Goal: Task Accomplishment & Management: Use online tool/utility

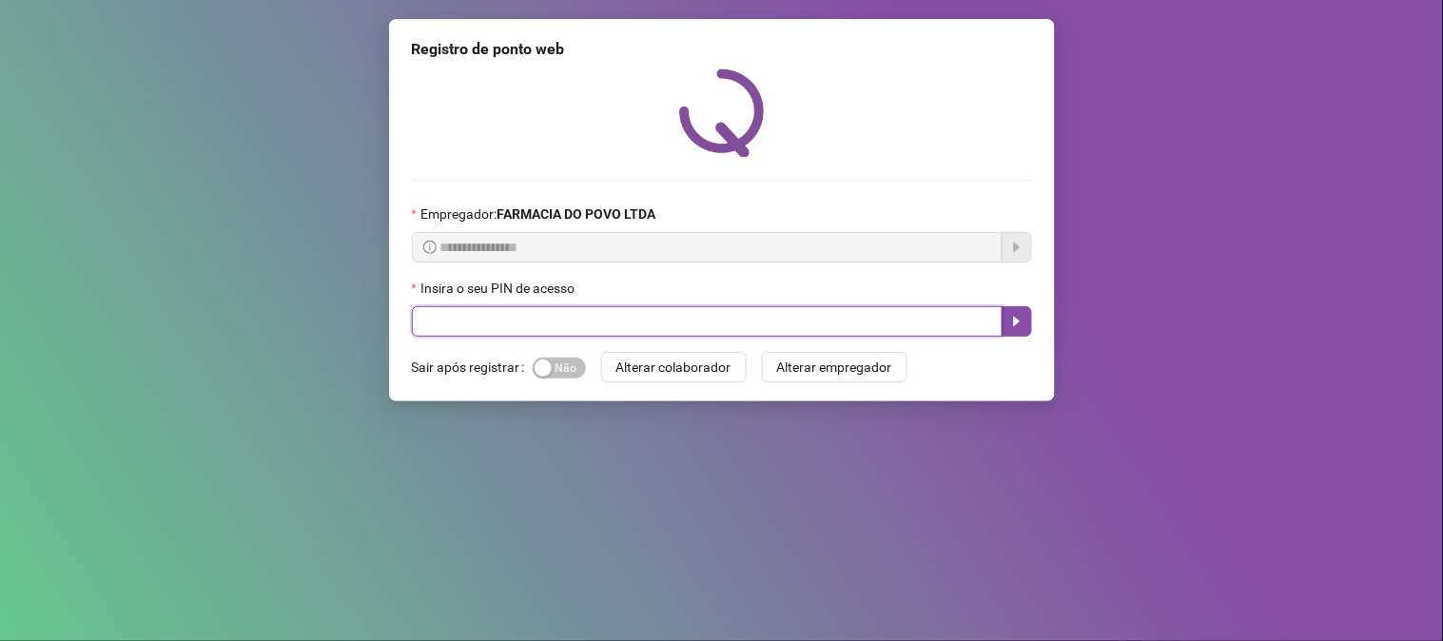
click at [685, 337] on input "text" at bounding box center [707, 321] width 591 height 30
type input "**"
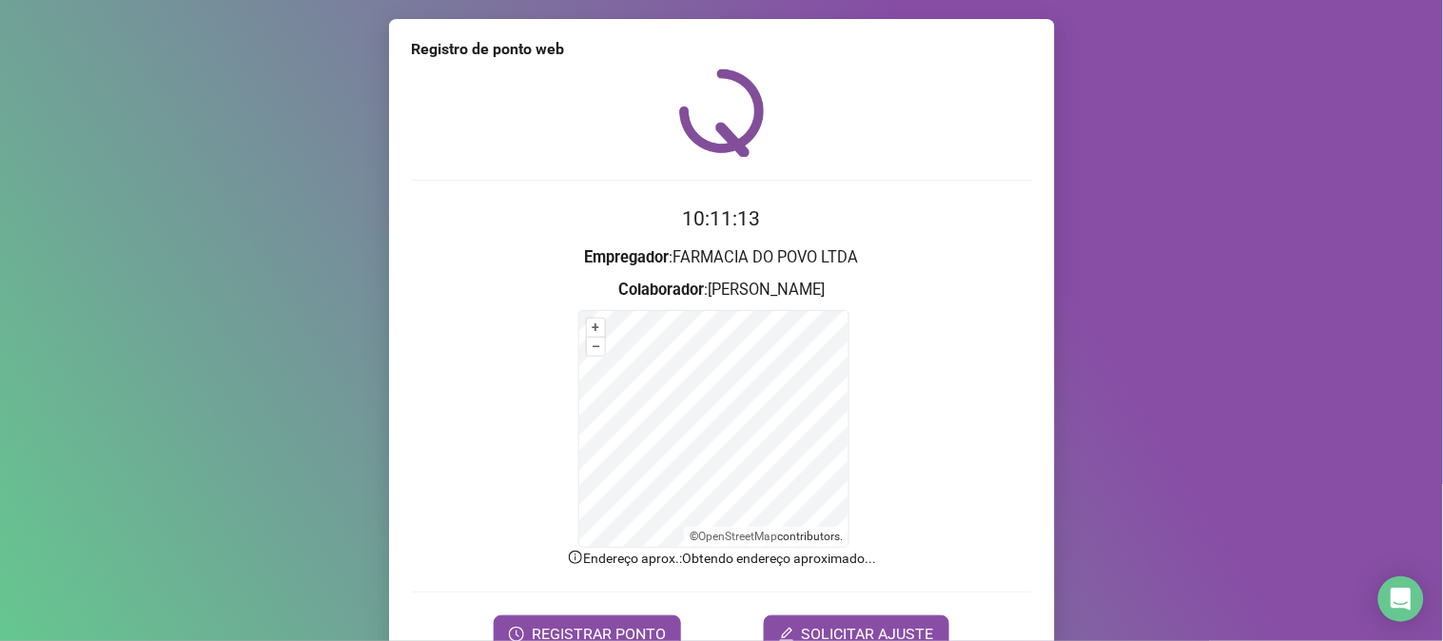
scroll to position [95, 0]
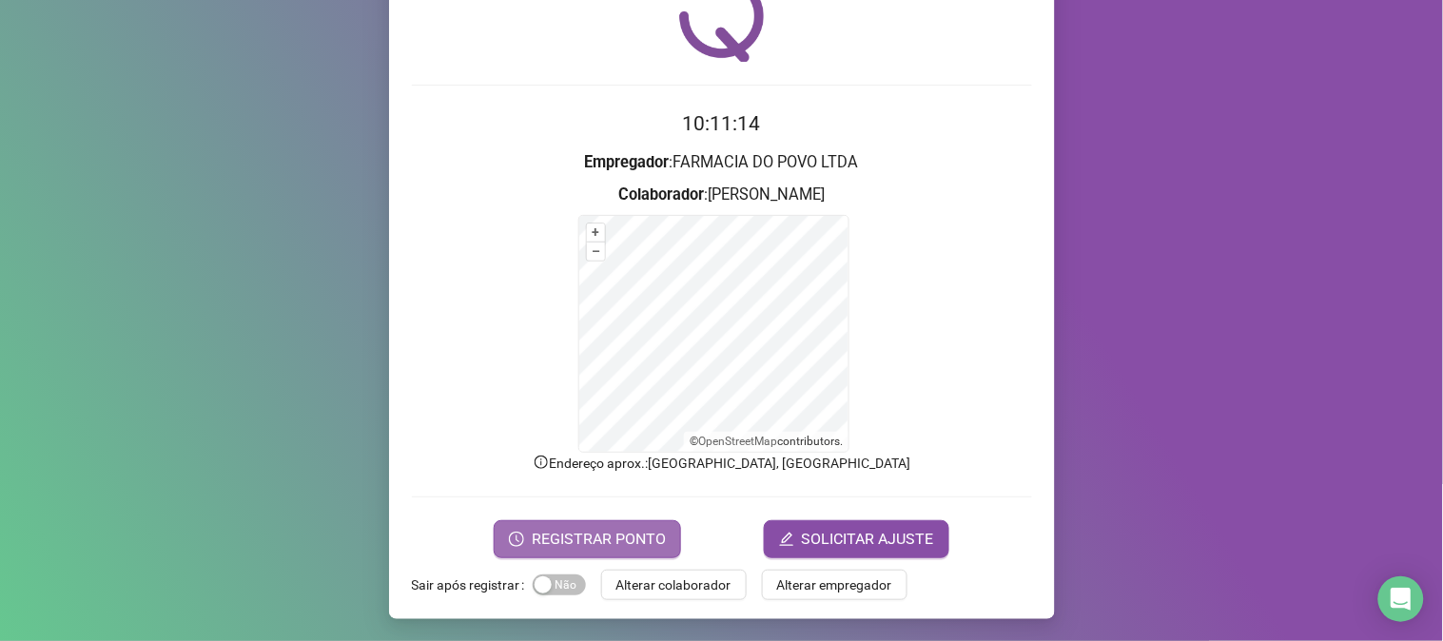
click at [638, 537] on span "REGISTRAR PONTO" at bounding box center [599, 539] width 134 height 23
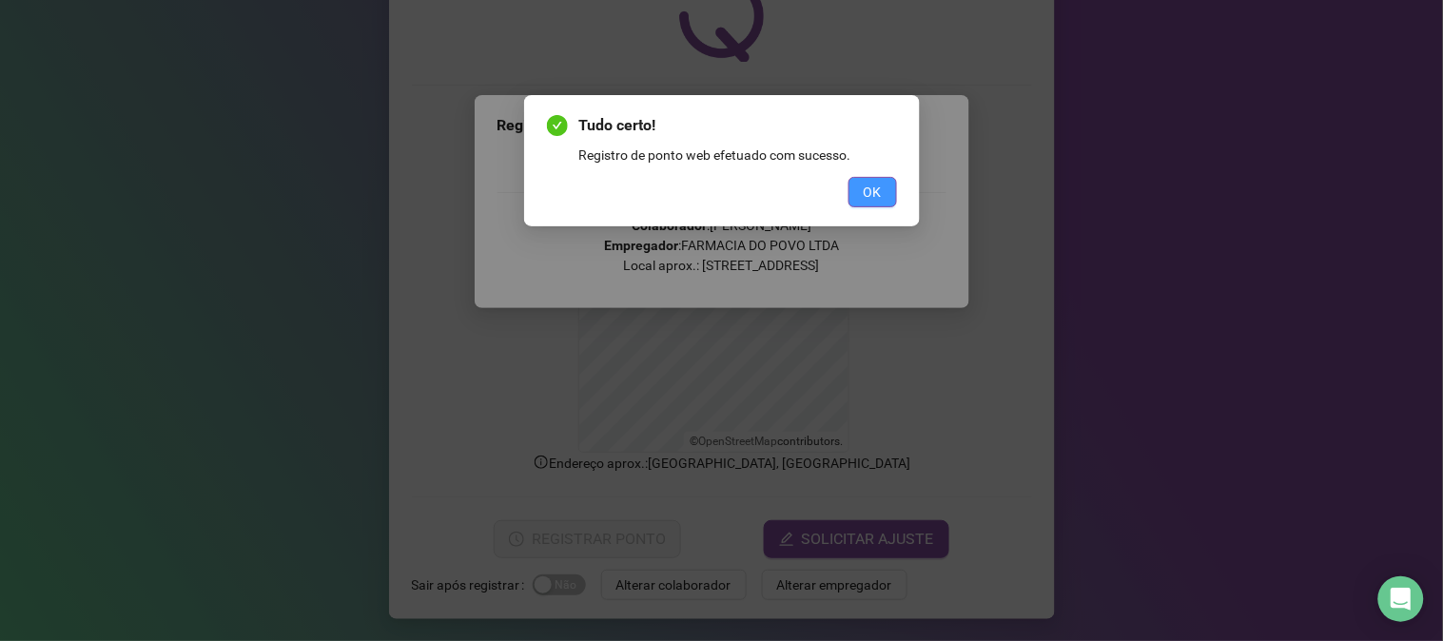
click at [867, 184] on span "OK" at bounding box center [872, 192] width 18 height 21
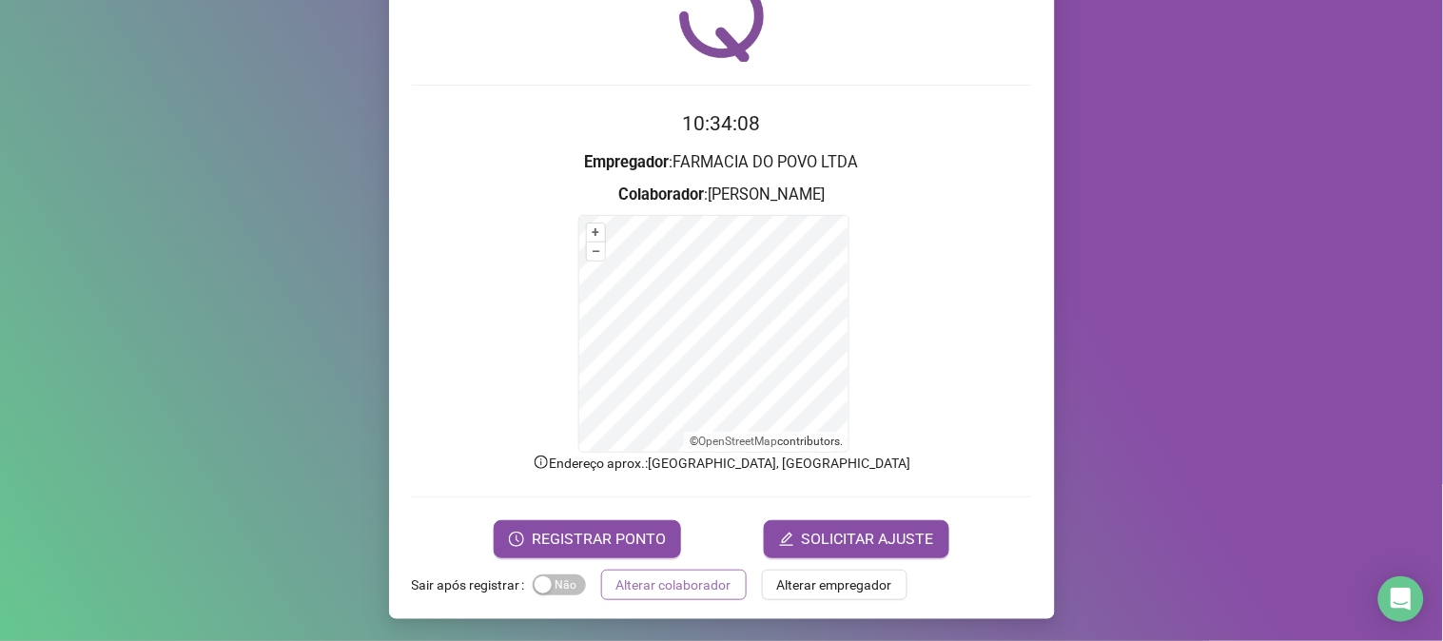
click at [695, 596] on button "Alterar colaborador" at bounding box center [674, 585] width 146 height 30
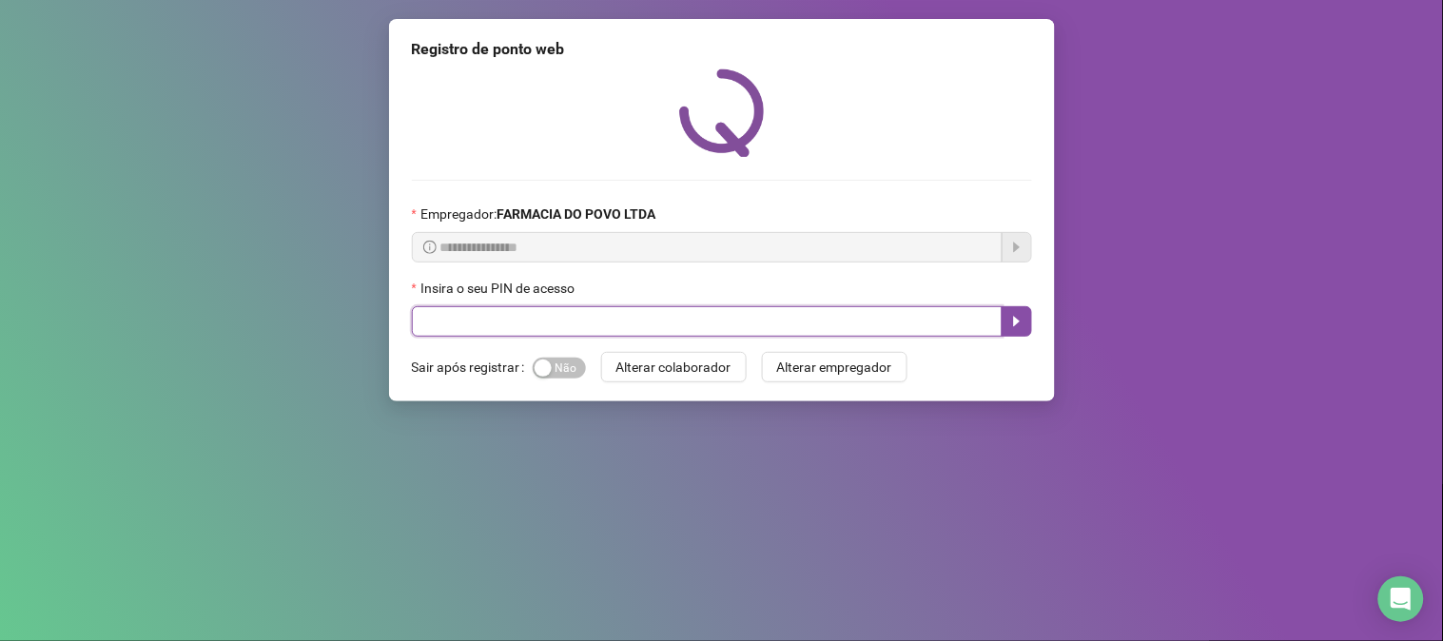
click at [680, 329] on input "text" at bounding box center [707, 321] width 591 height 30
type input "**"
click at [1013, 333] on button "button" at bounding box center [1016, 321] width 30 height 30
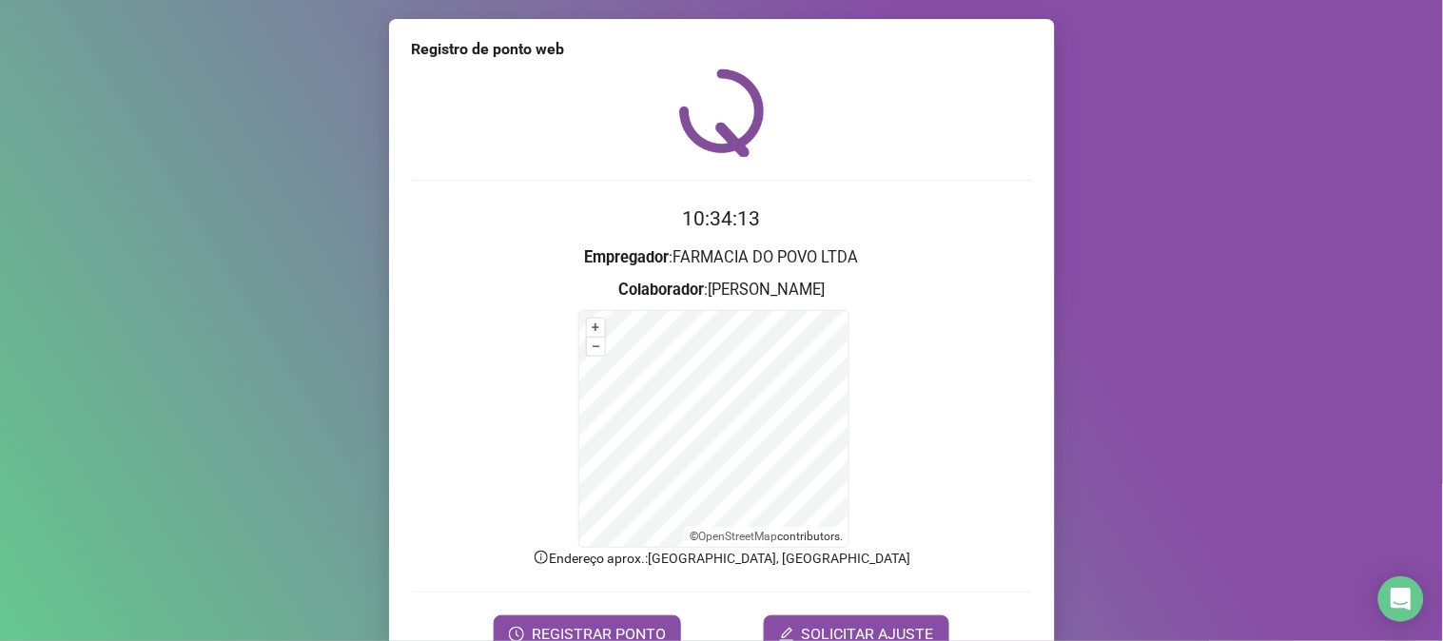
scroll to position [95, 0]
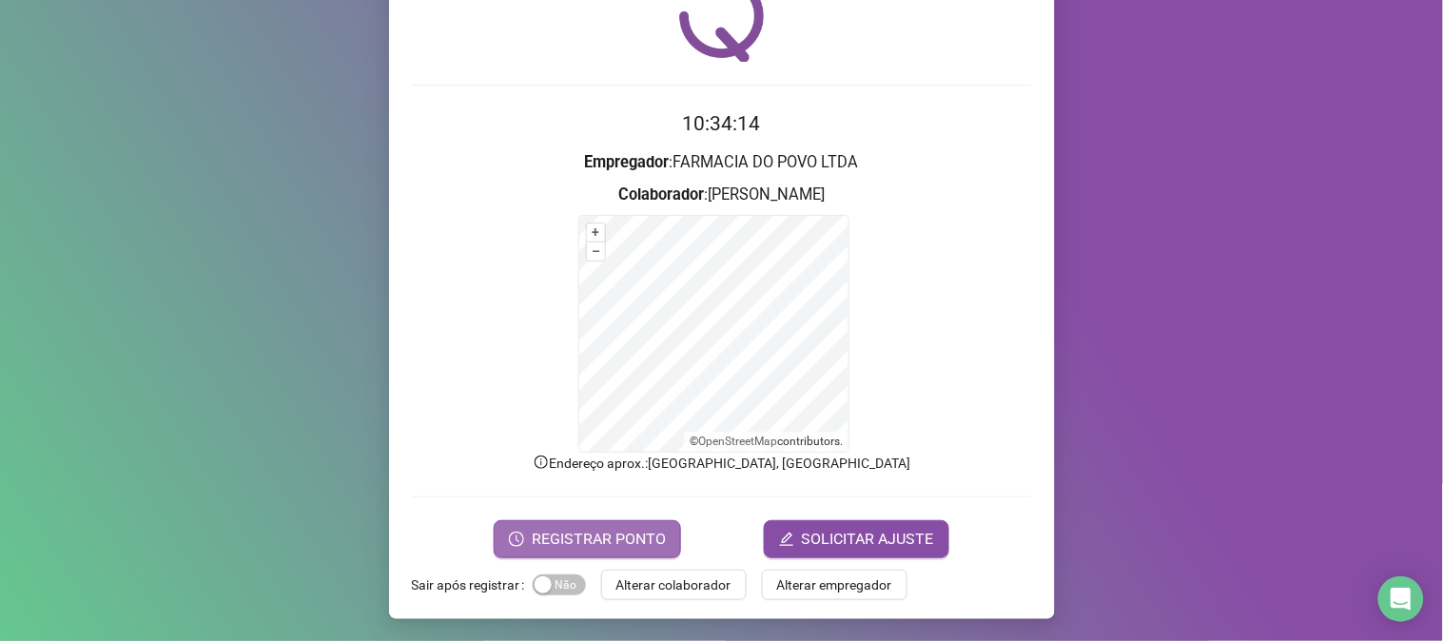
click at [611, 526] on button "REGISTRAR PONTO" at bounding box center [587, 539] width 187 height 38
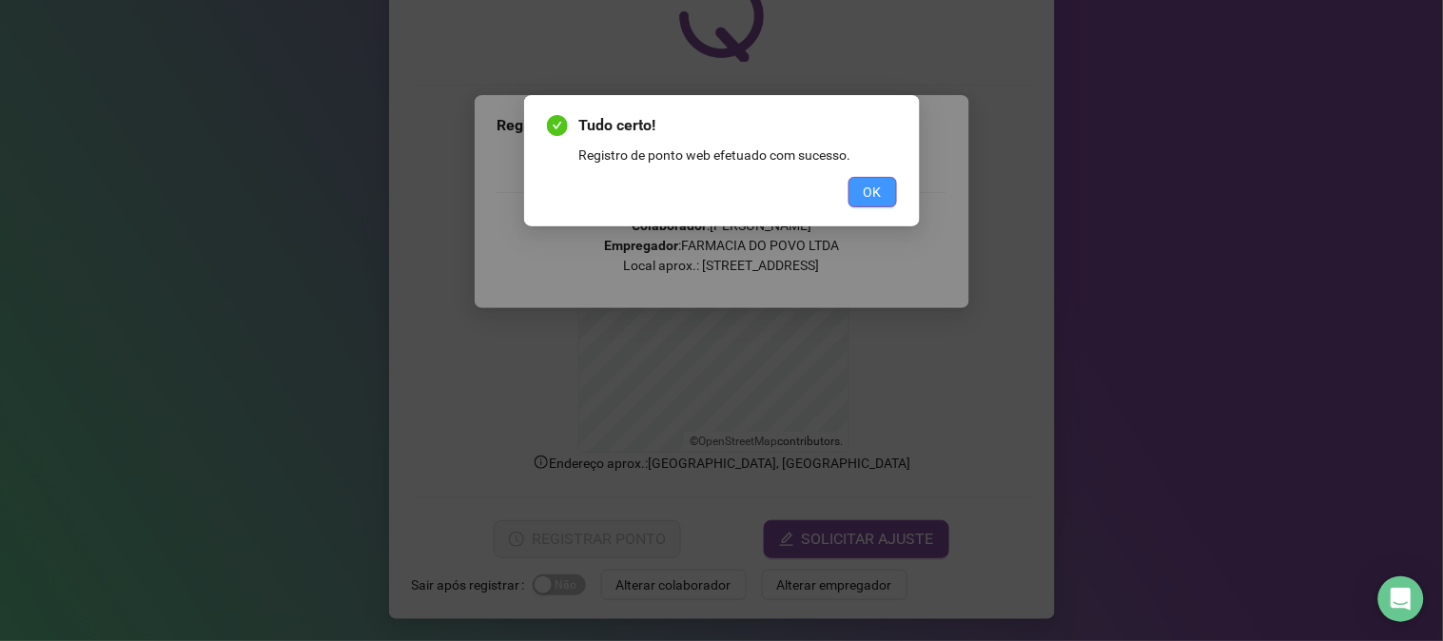
click at [863, 184] on span "OK" at bounding box center [872, 192] width 18 height 21
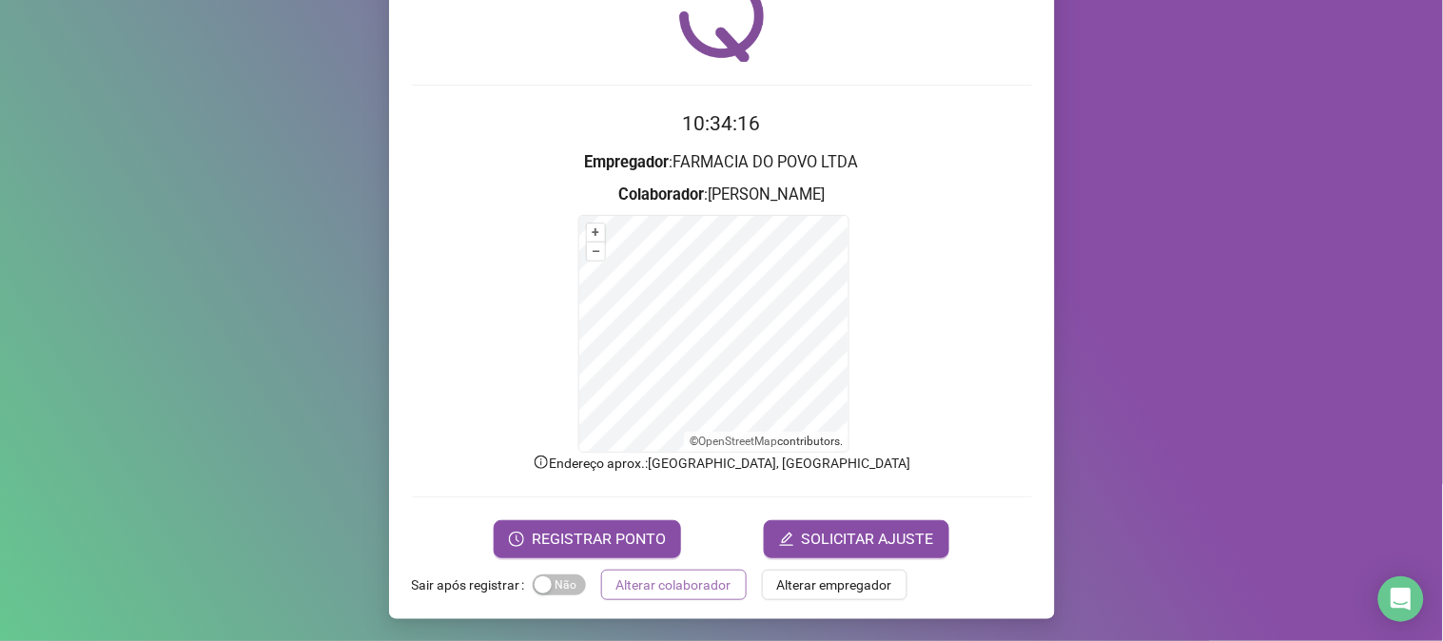
click at [654, 586] on span "Alterar colaborador" at bounding box center [673, 584] width 115 height 21
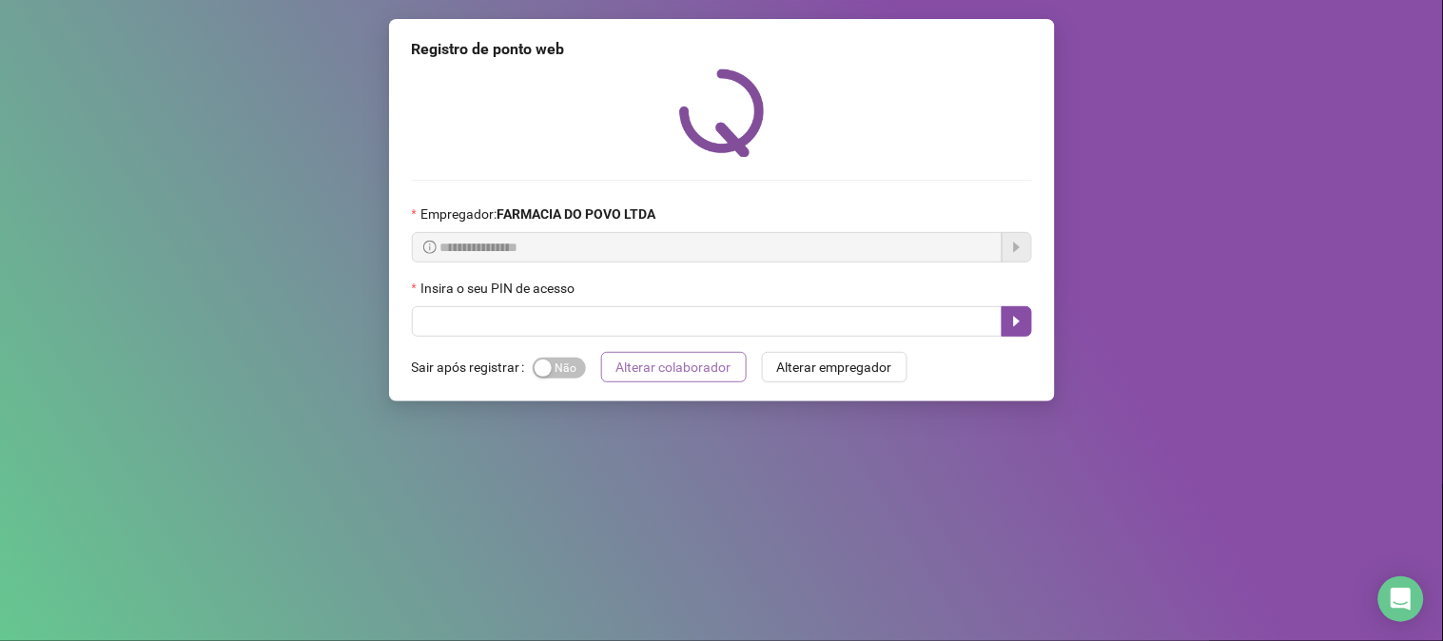
scroll to position [0, 0]
